Goal: Task Accomplishment & Management: Use online tool/utility

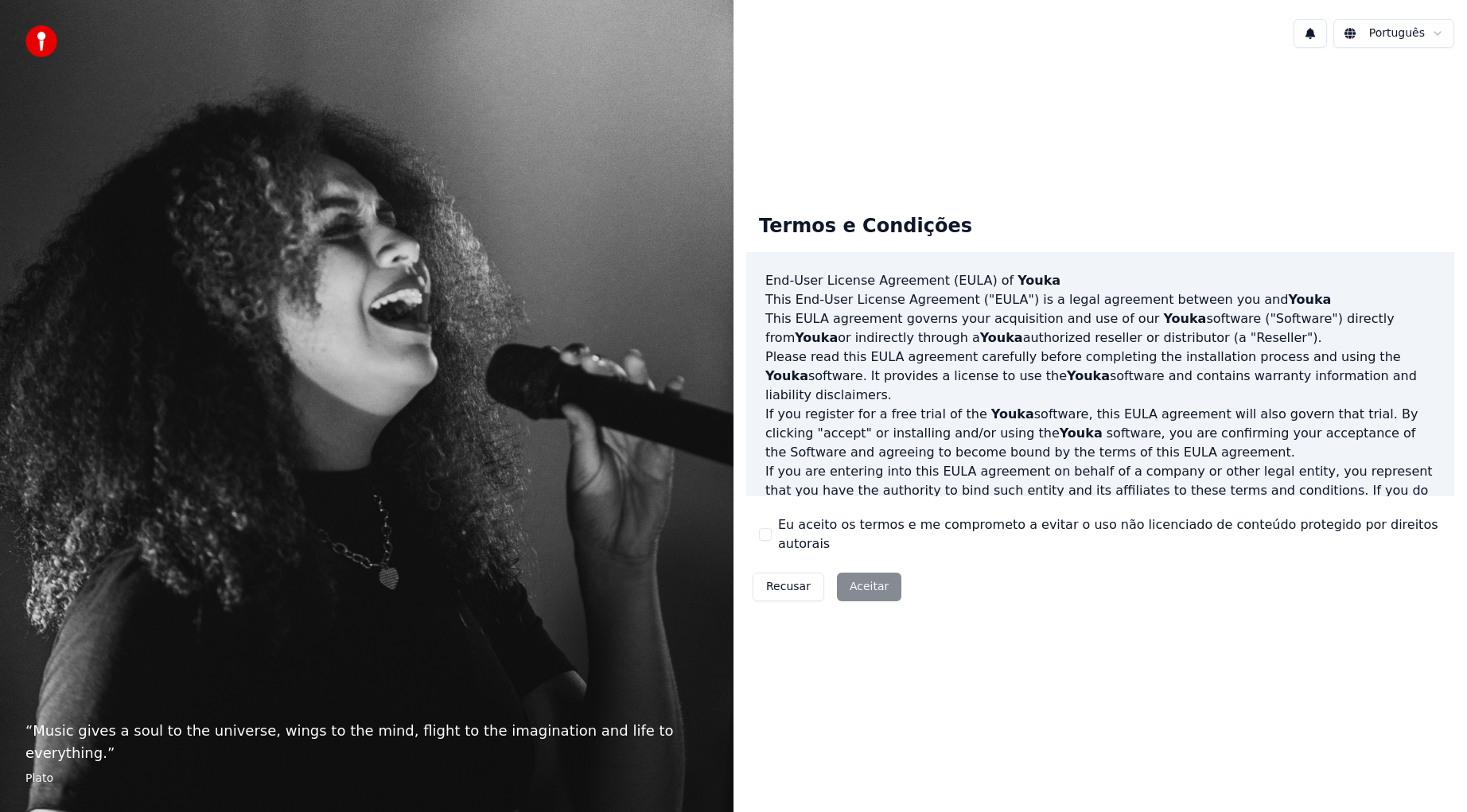
click at [862, 579] on div "Recusar Aceitar" at bounding box center [827, 587] width 161 height 42
drag, startPoint x: 864, startPoint y: 576, endPoint x: 897, endPoint y: 587, distance: 34.8
click at [865, 576] on div "Recusar Aceitar" at bounding box center [827, 587] width 161 height 42
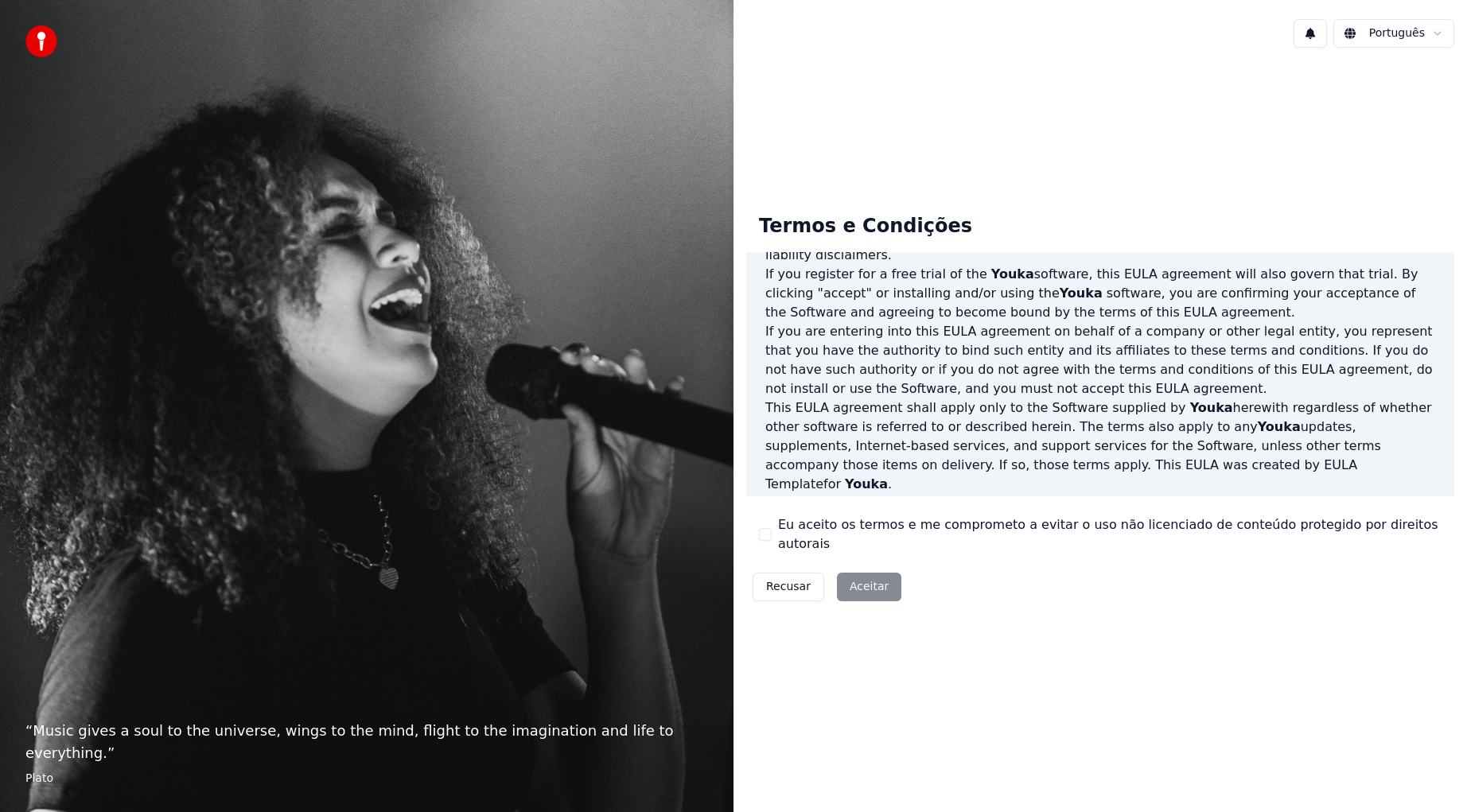
scroll to position [691, 0]
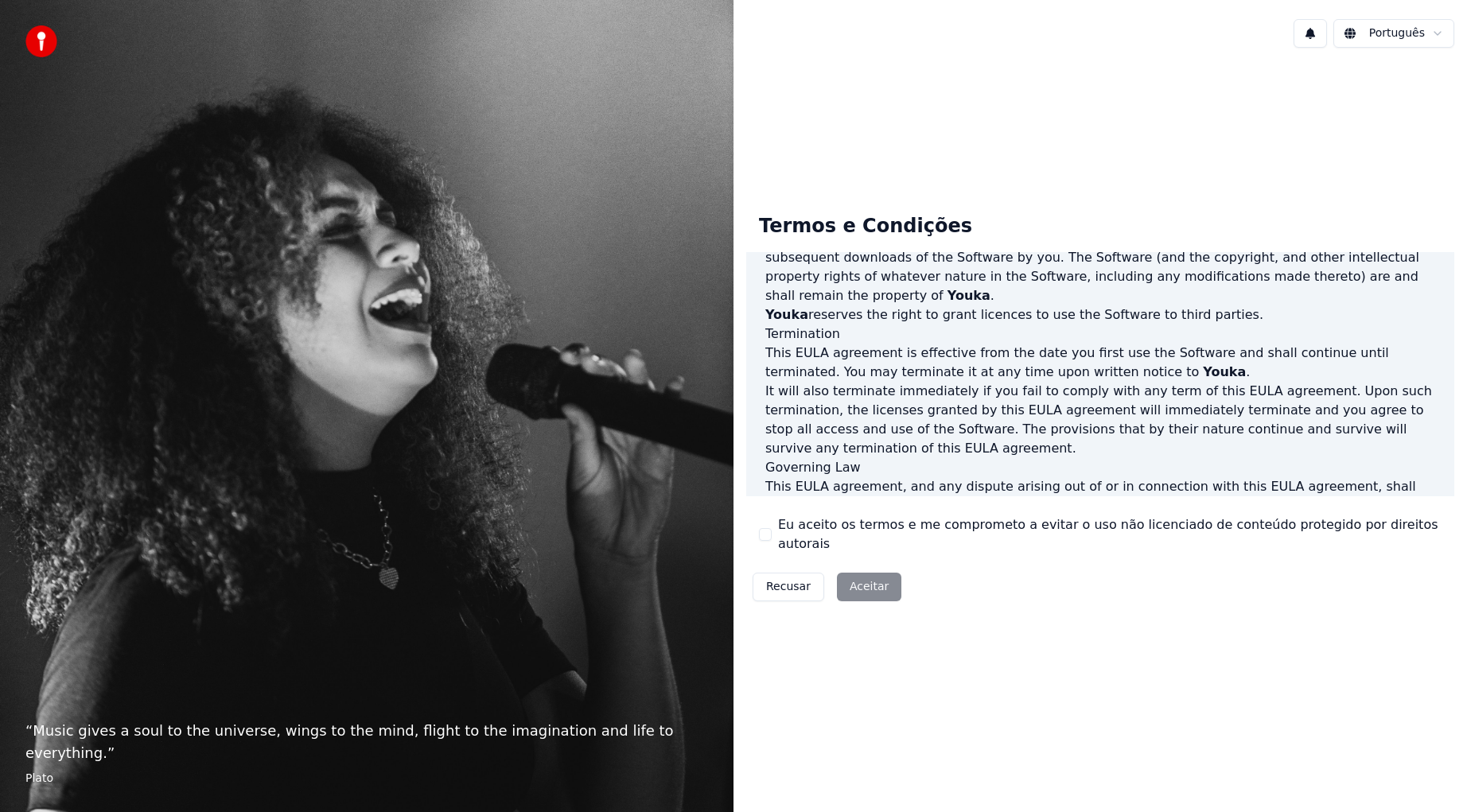
click at [774, 533] on div "Eu aceito os termos e me comprometo a evitar o uso não licenciado de conteúdo p…" at bounding box center [1100, 534] width 682 height 39
click at [763, 534] on button "Eu aceito os termos e me comprometo a evitar o uso não licenciado de conteúdo p…" at bounding box center [766, 534] width 13 height 13
click at [897, 582] on button "Aceitar" at bounding box center [869, 587] width 64 height 29
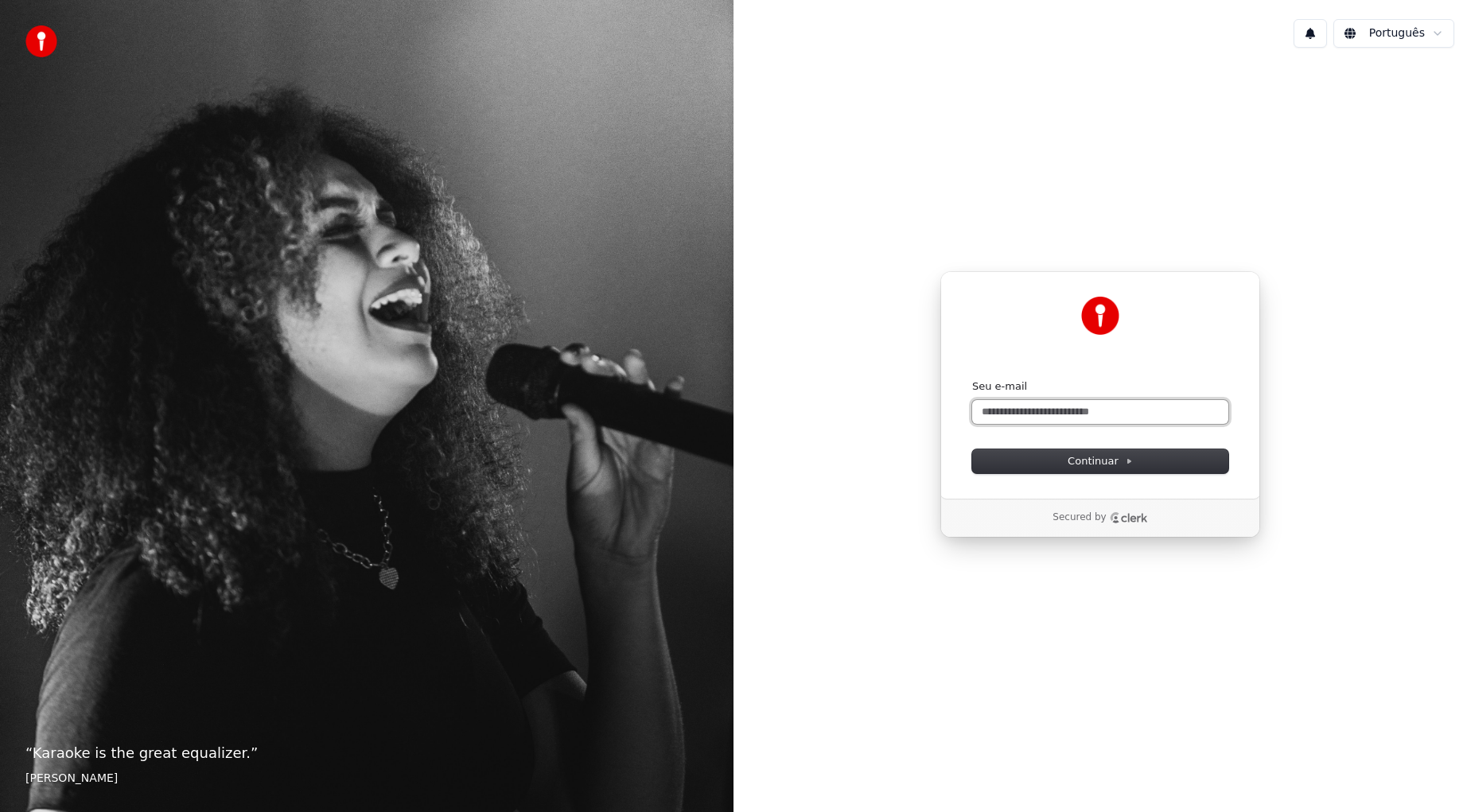
click at [1030, 410] on input "Seu e-mail" at bounding box center [1099, 412] width 256 height 24
click at [1104, 465] on span "Continuar" at bounding box center [1099, 461] width 65 height 14
type input "**********"
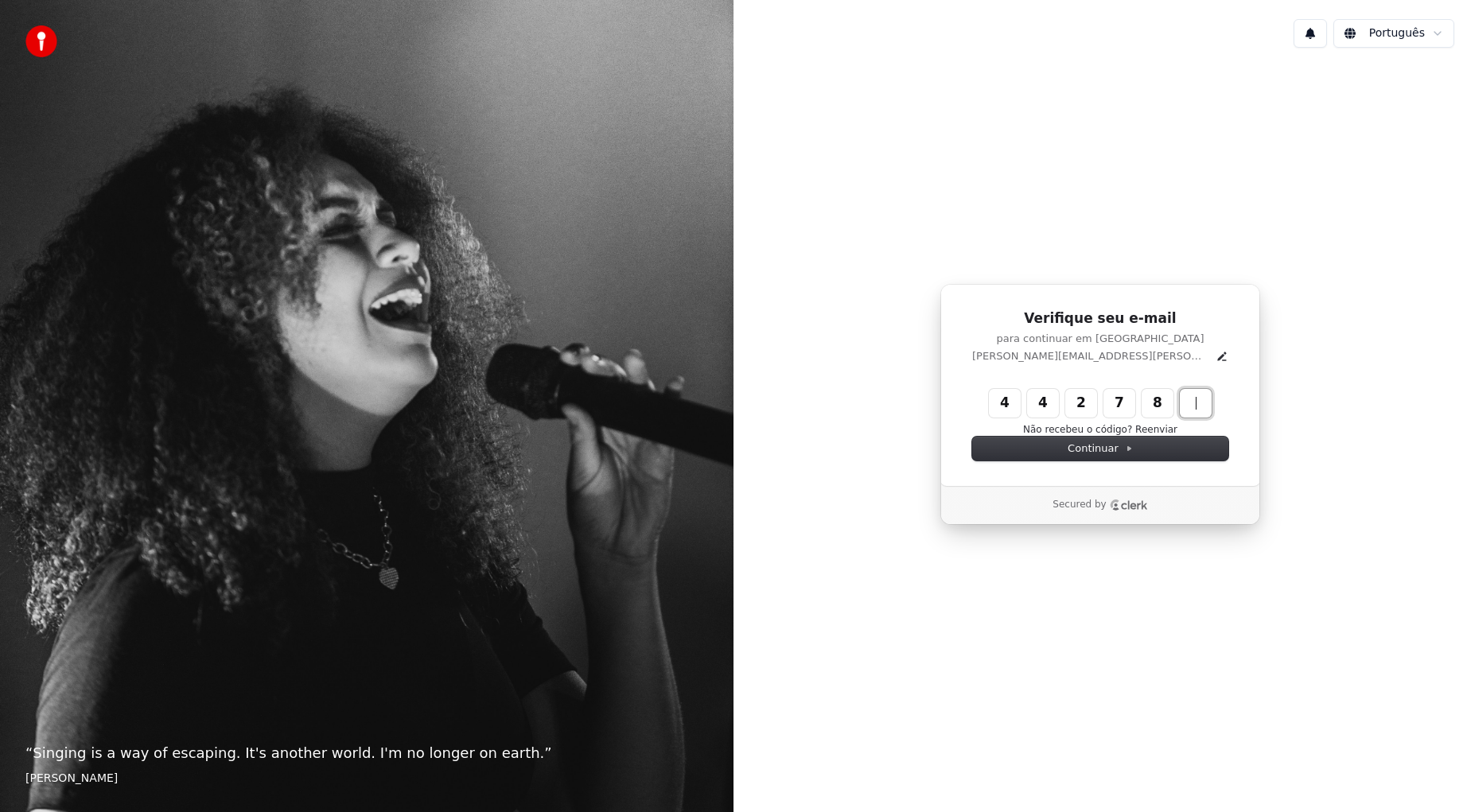
type input "******"
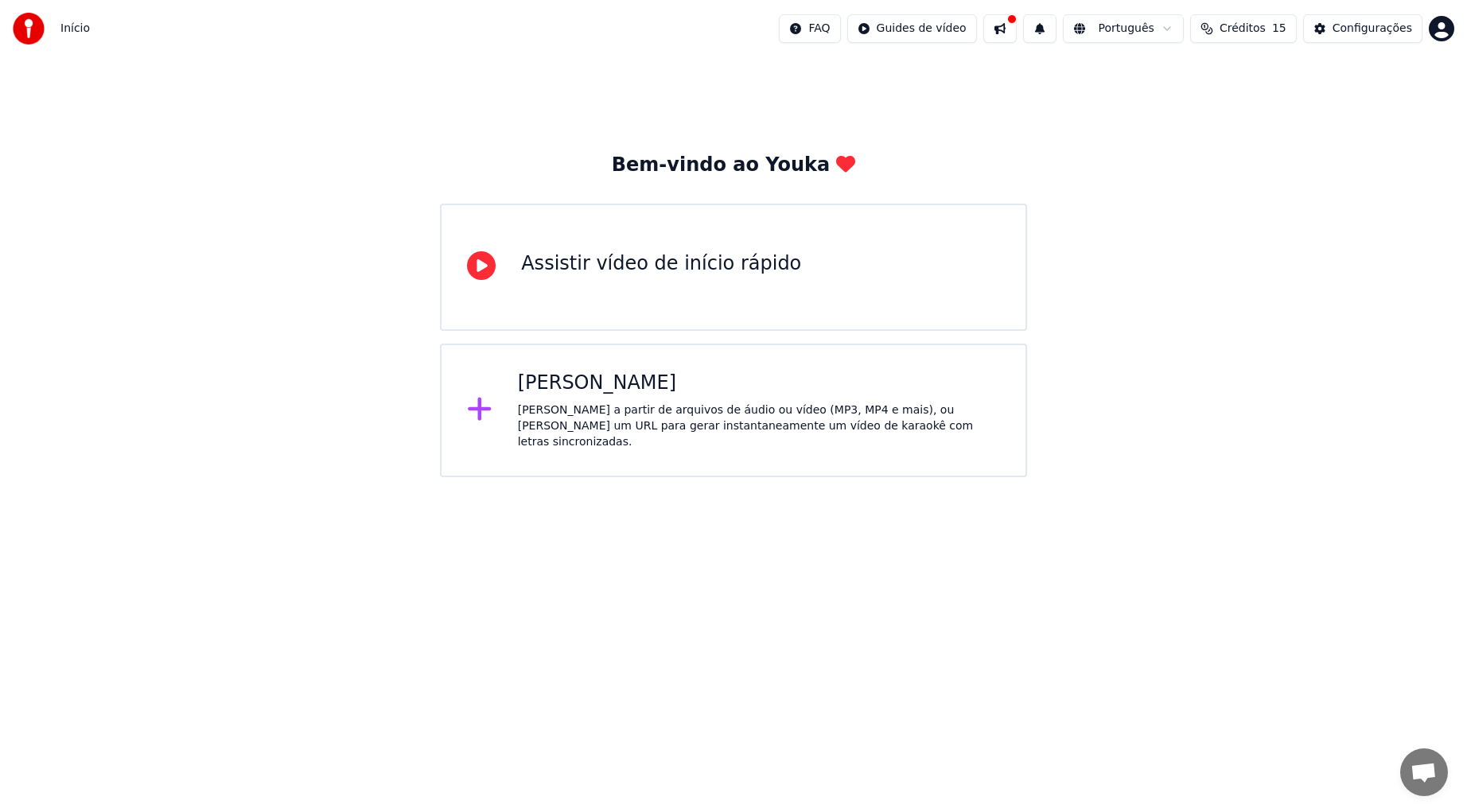
click at [521, 392] on div "[PERSON_NAME]" at bounding box center [758, 384] width 482 height 26
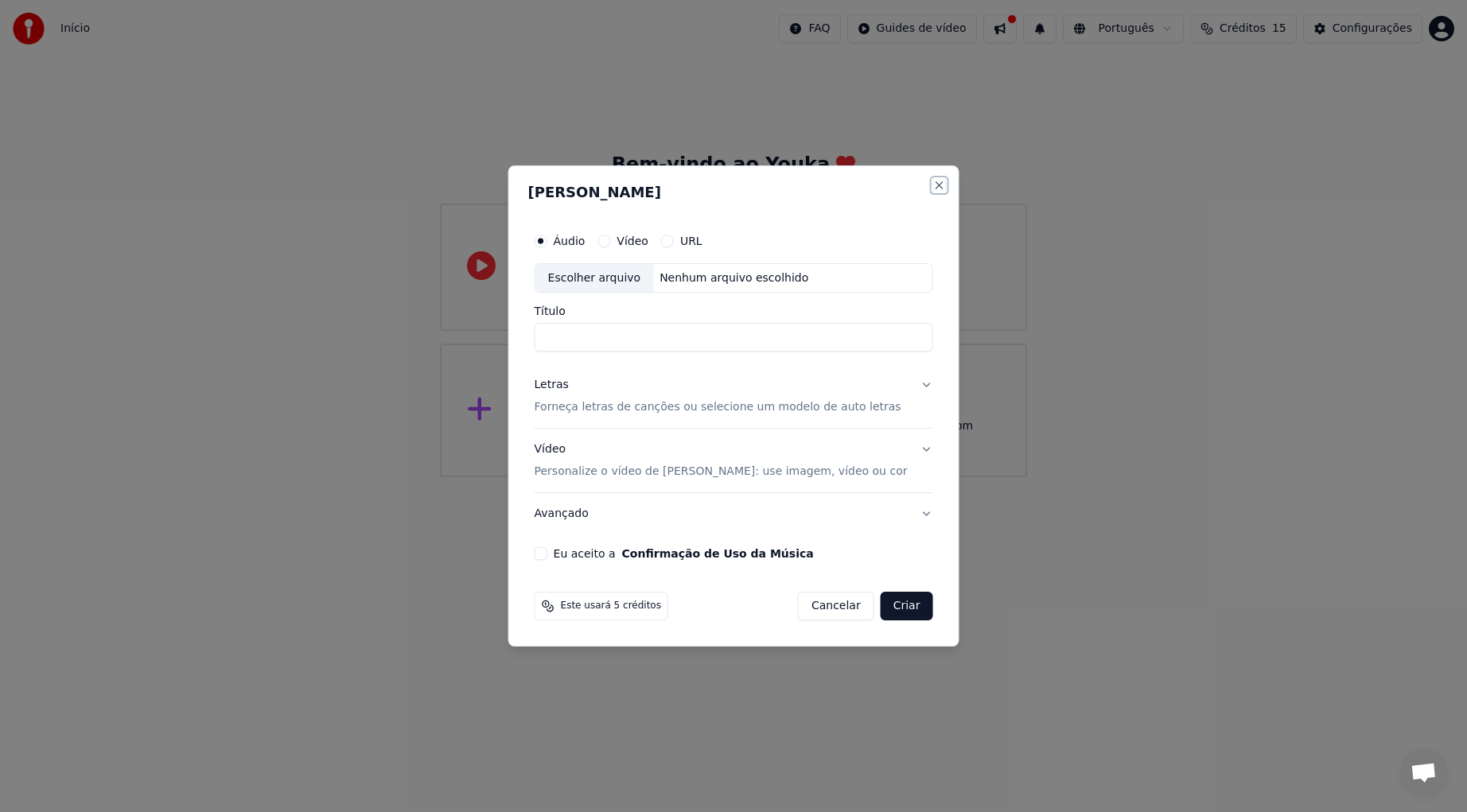
click at [933, 187] on button "Close" at bounding box center [939, 185] width 13 height 13
